Goal: Information Seeking & Learning: Learn about a topic

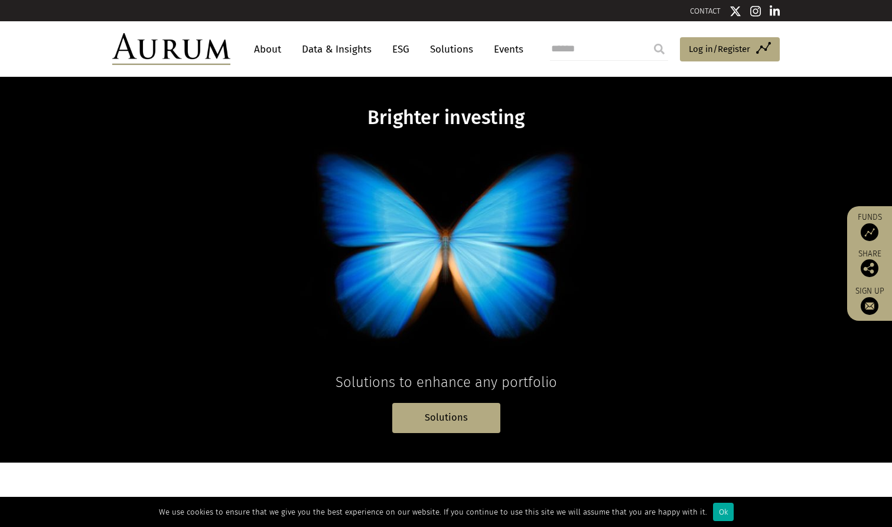
click at [263, 50] on link "About" at bounding box center [267, 49] width 39 height 22
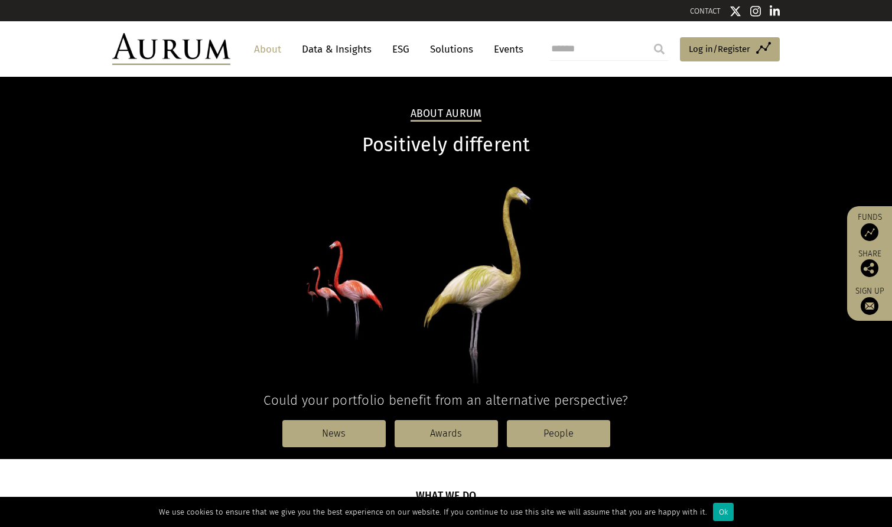
click at [266, 49] on link "About" at bounding box center [267, 49] width 39 height 22
click at [347, 43] on link "Data & Insights" at bounding box center [336, 49] width 81 height 22
